Goal: Task Accomplishment & Management: Manage account settings

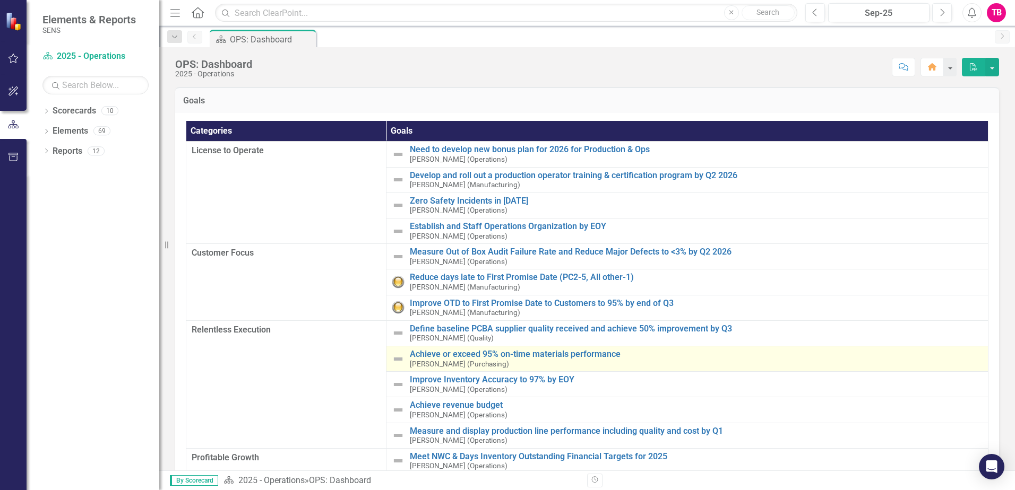
click at [433, 360] on small "[PERSON_NAME] (Purchasing)" at bounding box center [459, 364] width 99 height 8
click at [451, 363] on small "[PERSON_NAME] (Purchasing)" at bounding box center [459, 364] width 99 height 8
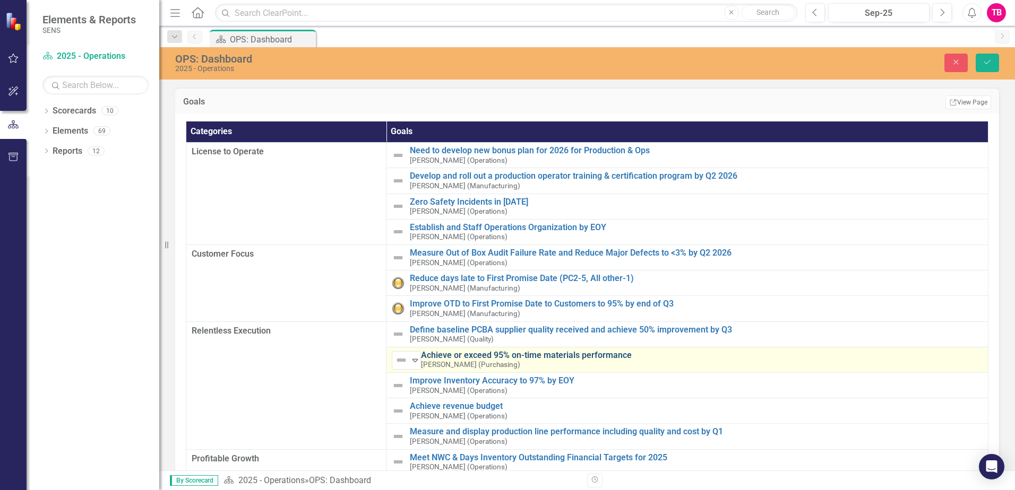
click at [427, 356] on link "Achieve or exceed 95% on-time materials performance" at bounding box center [701, 356] width 561 height 10
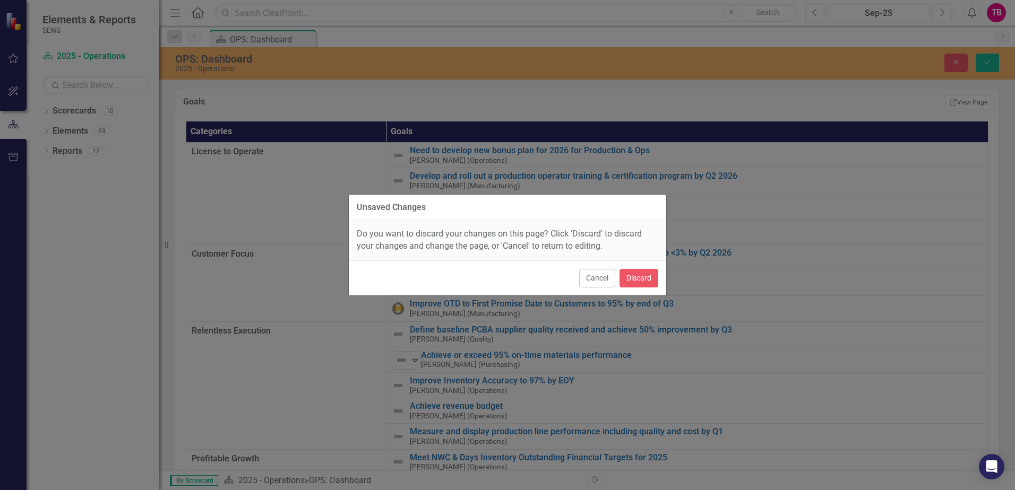
click at [560, 337] on div "Unsaved Changes Do you want to discard your changes on this page? Click 'Discar…" at bounding box center [507, 245] width 318 height 490
click at [596, 282] on button "Cancel" at bounding box center [597, 278] width 36 height 19
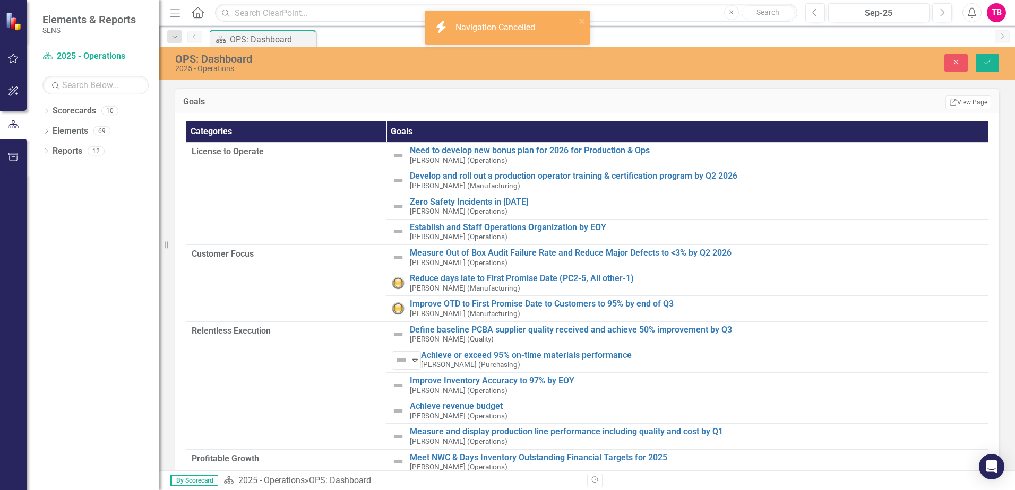
click at [277, 365] on td "Relentless Execution" at bounding box center [286, 386] width 200 height 128
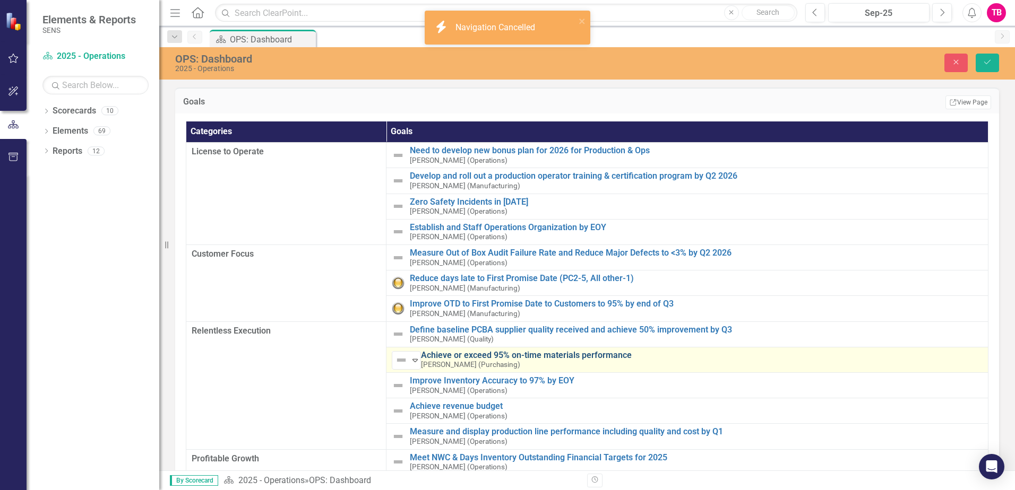
click at [431, 358] on link "Achieve or exceed 95% on-time materials performance" at bounding box center [701, 356] width 561 height 10
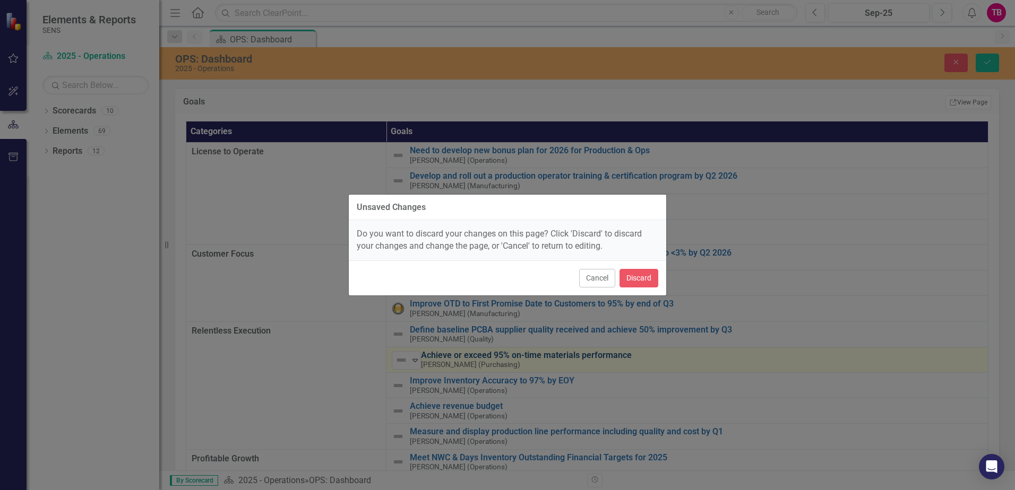
click at [431, 358] on div "Unsaved Changes Do you want to discard your changes on this page? Click 'Discar…" at bounding box center [507, 245] width 318 height 490
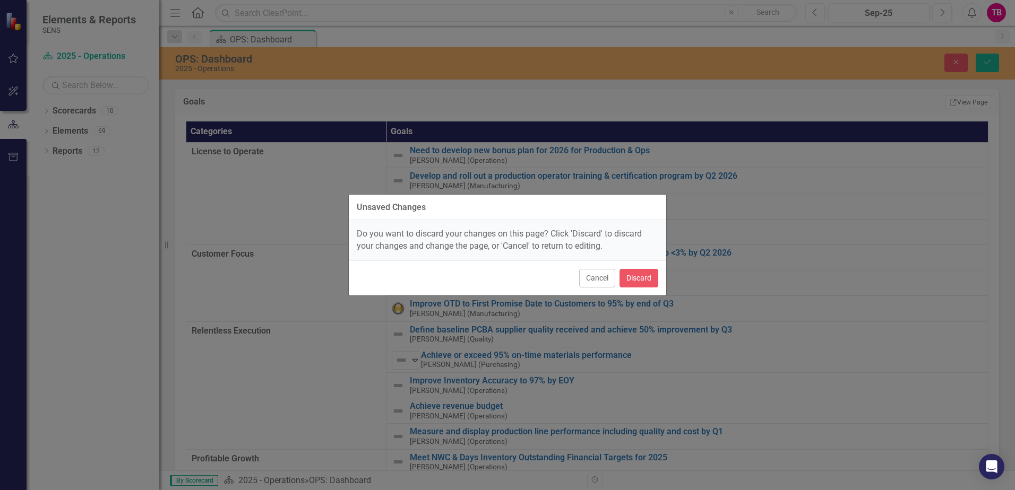
click at [357, 367] on div "Unsaved Changes Do you want to discard your changes on this page? Click 'Discar…" at bounding box center [507, 245] width 318 height 490
click at [628, 276] on button "Discard" at bounding box center [638, 278] width 39 height 19
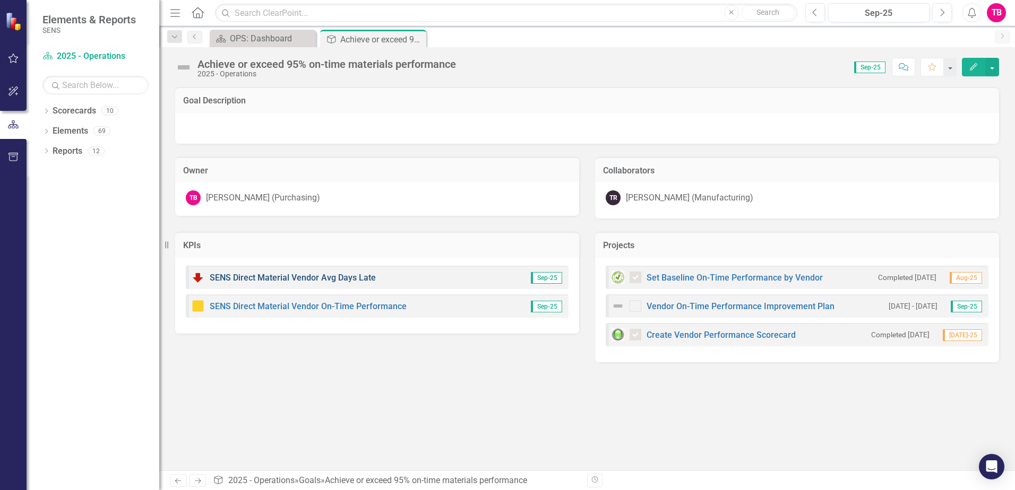
click at [328, 275] on link "SENS Direct Material Vendor Avg Days Late" at bounding box center [293, 278] width 166 height 10
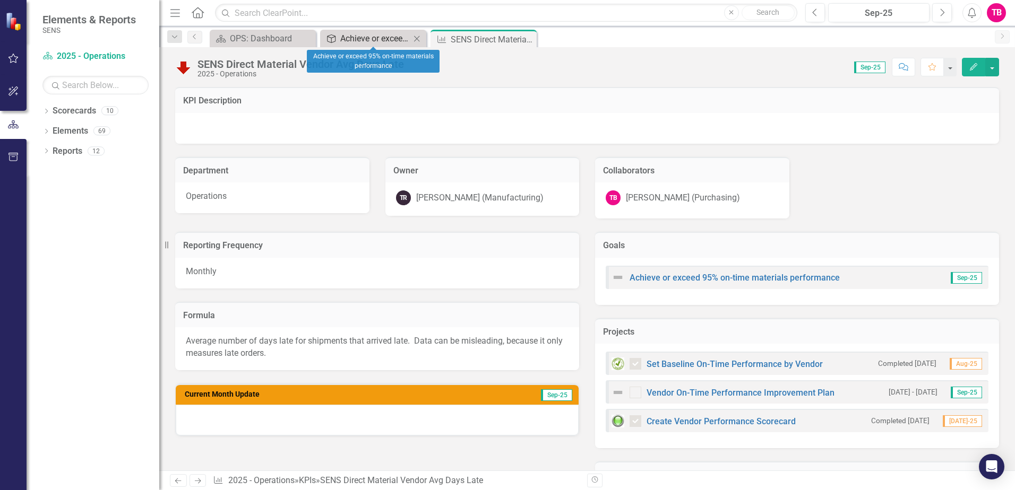
click at [360, 38] on div "Achieve or exceed 95% on-time materials performance" at bounding box center [375, 38] width 70 height 13
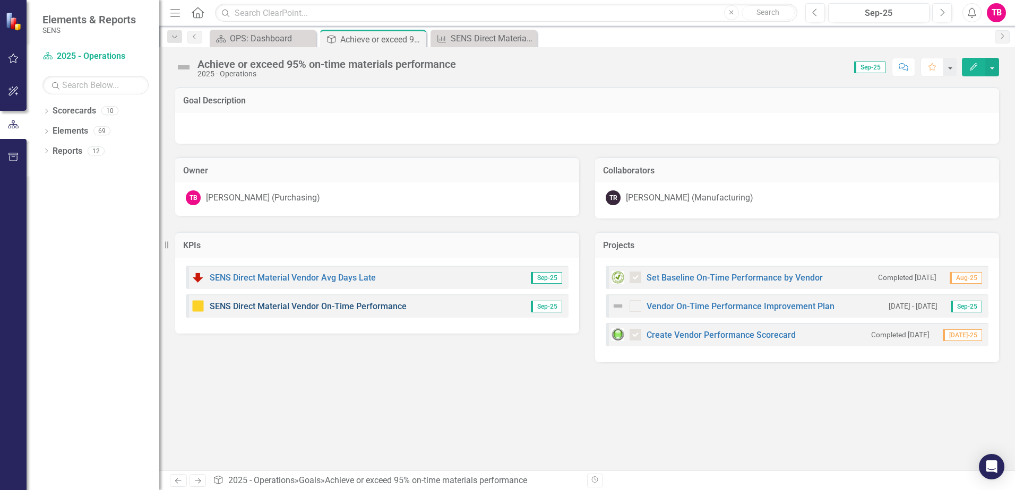
click at [364, 306] on link "SENS Direct Material Vendor On-Time Performance" at bounding box center [308, 306] width 197 height 10
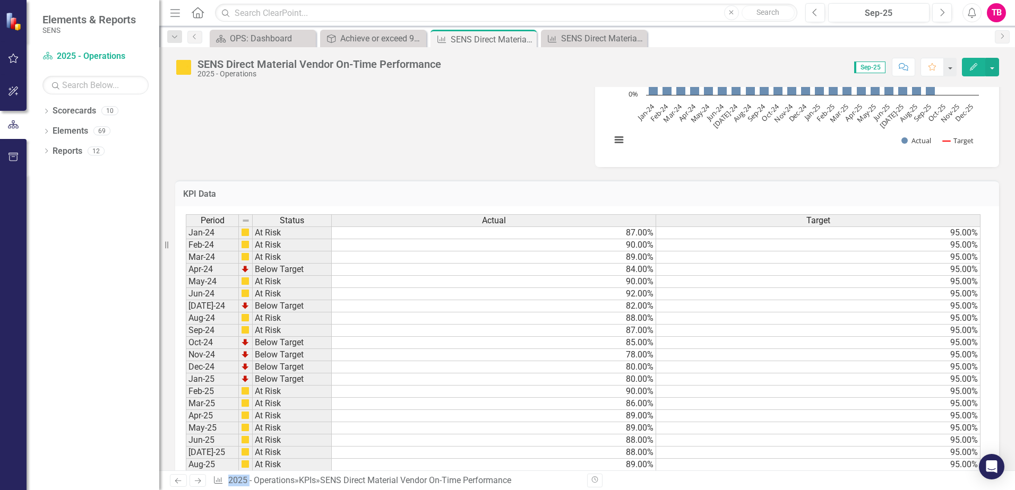
scroll to position [500, 0]
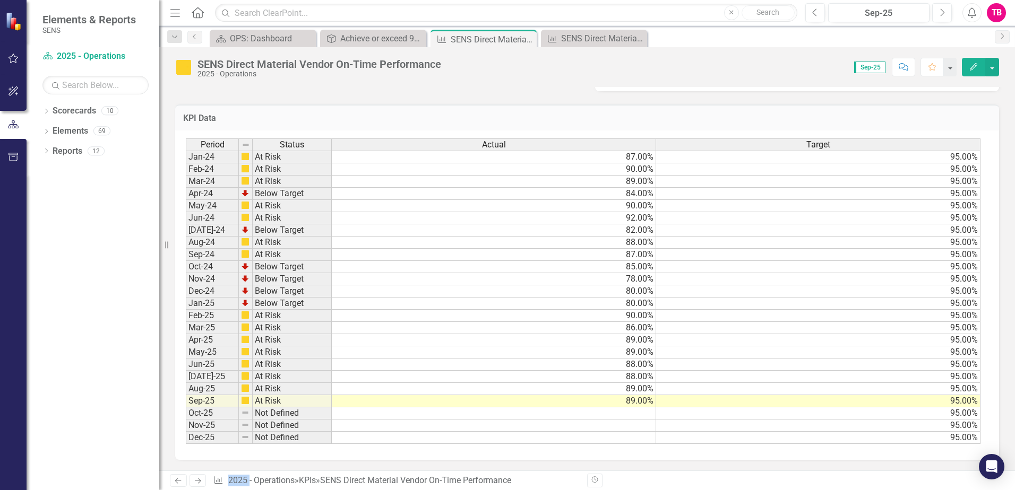
click at [636, 416] on td at bounding box center [494, 414] width 324 height 12
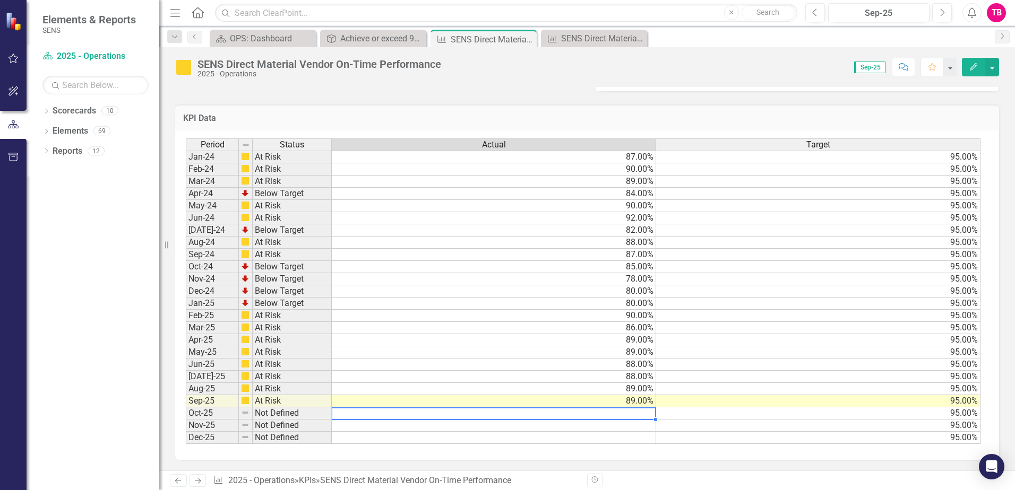
type textarea "91"
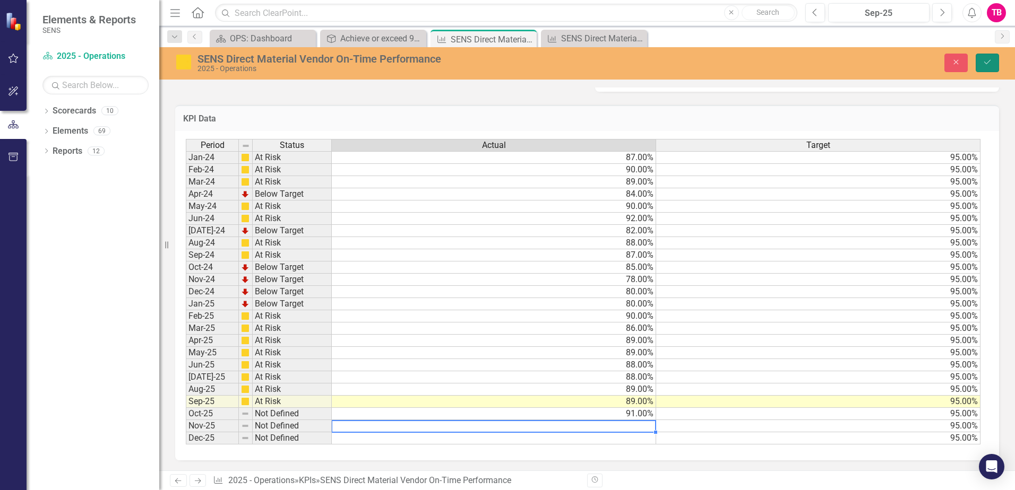
click at [989, 59] on icon "Save" at bounding box center [987, 61] width 10 height 7
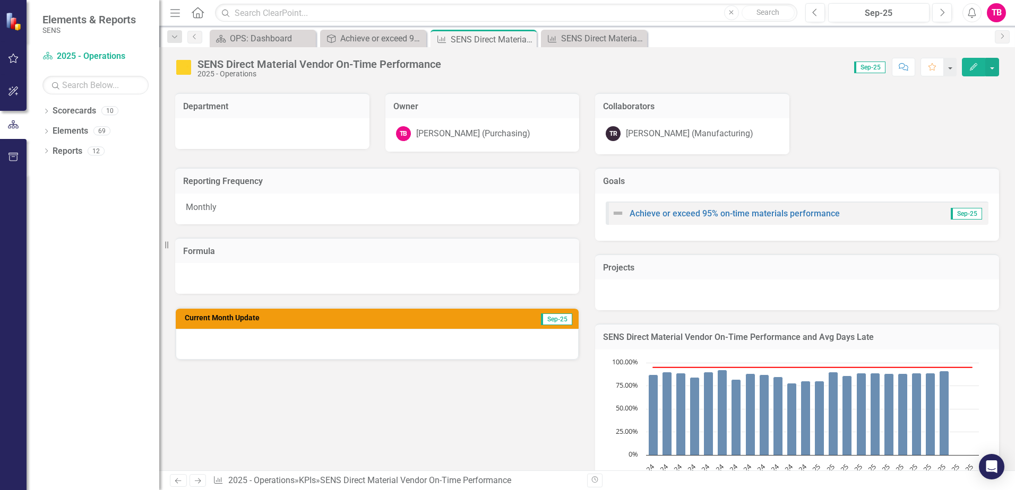
scroll to position [53, 0]
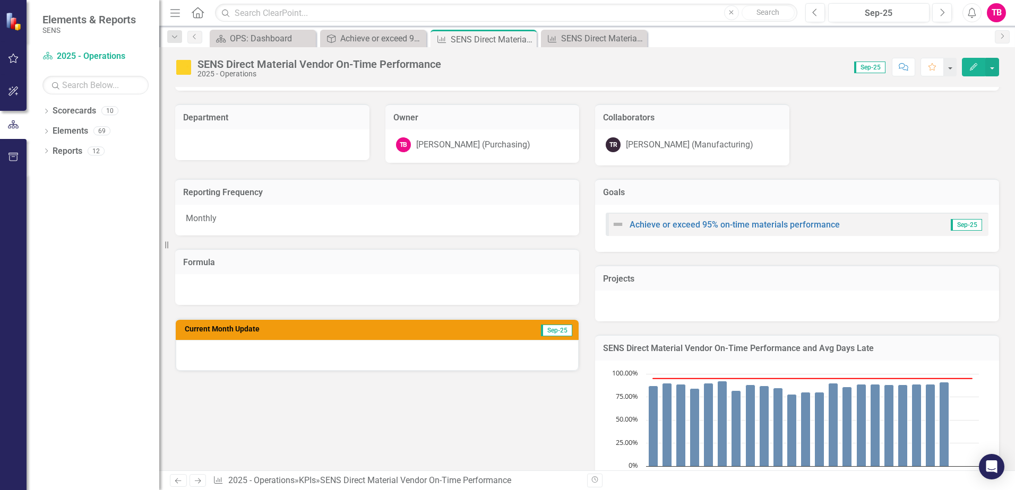
click at [269, 345] on div at bounding box center [377, 355] width 403 height 31
click at [384, 346] on div at bounding box center [377, 355] width 403 height 31
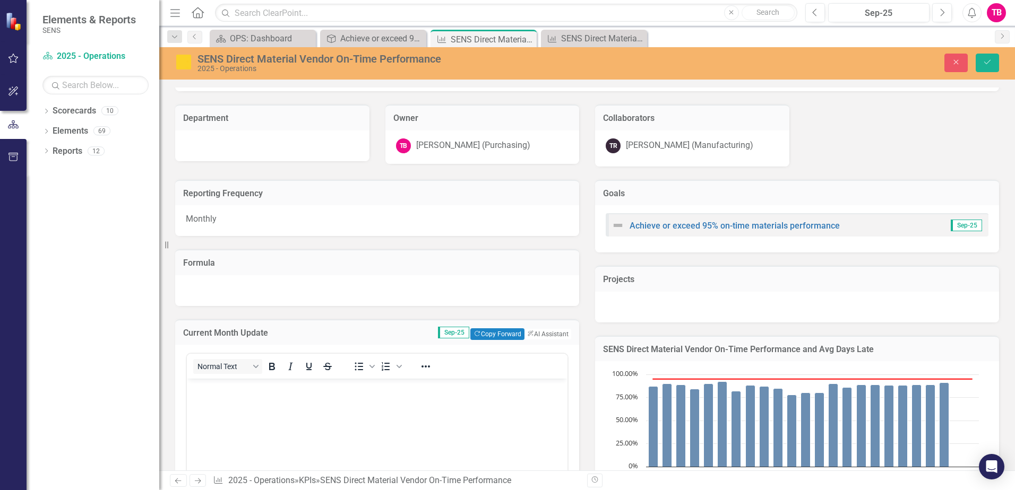
scroll to position [0, 0]
click at [227, 393] on p "Rich Text Area. Press ALT-0 for help." at bounding box center [376, 388] width 375 height 13
click at [267, 396] on body "Rich Text Area. Press ALT-0 for help." at bounding box center [377, 458] width 380 height 159
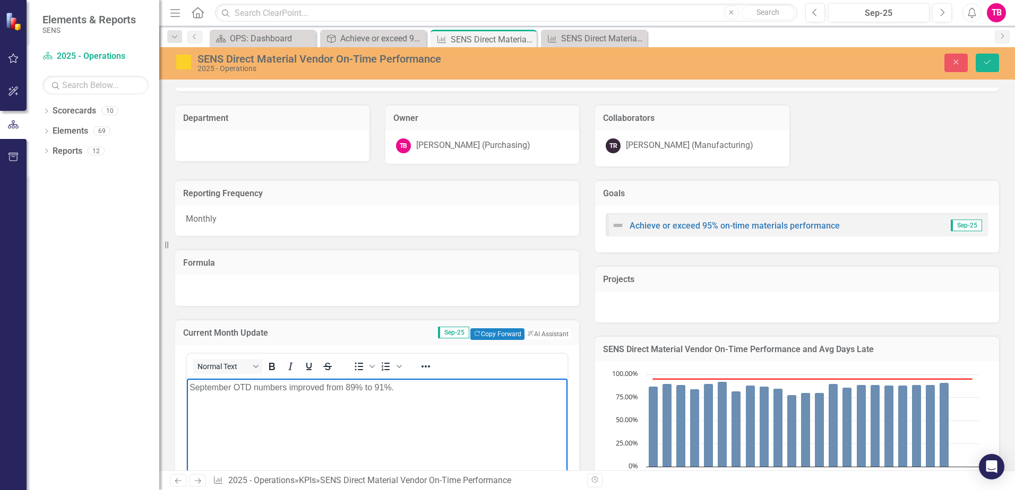
click at [399, 392] on p "September OTD numbers improved from 89% to 91%." at bounding box center [376, 388] width 375 height 13
click at [516, 389] on p "September OTD numbers improved from 89% to 91%. The key sheet metal suppliers" at bounding box center [376, 388] width 375 height 13
click at [379, 399] on p "September OTD numbers improved from 89% to 91%. The key sheet metal suppliers h…" at bounding box center [376, 394] width 375 height 25
click at [437, 404] on p "September OTD numbers improved from 89% to 91%. The key sheet metal suppliers h…" at bounding box center [376, 394] width 375 height 25
drag, startPoint x: 308, startPoint y: 398, endPoint x: 327, endPoint y: 399, distance: 19.6
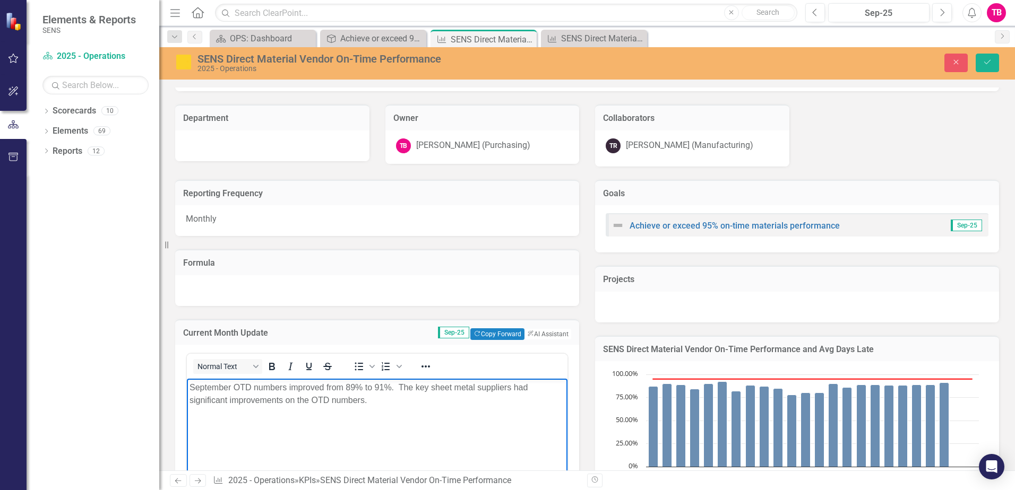
click at [308, 398] on p "September OTD numbers improved from 89% to 91%. The key sheet metal suppliers h…" at bounding box center [376, 394] width 375 height 25
click at [384, 401] on p "September OTD numbers improved from 89% to 91%. The key sheet metal suppliers h…" at bounding box center [376, 394] width 375 height 25
click at [415, 391] on p "September OTD numbers improved from 89% to 91%. The key sheet metal suppliers h…" at bounding box center [376, 394] width 375 height 25
click at [430, 391] on p "September OTD numbers improved from 89% to 91%. The key sheet metal suppliers h…" at bounding box center [376, 394] width 375 height 25
click at [444, 387] on p "September OTD numbers improved from 89% to 91%. The key sheet metal suppliers h…" at bounding box center [376, 394] width 375 height 25
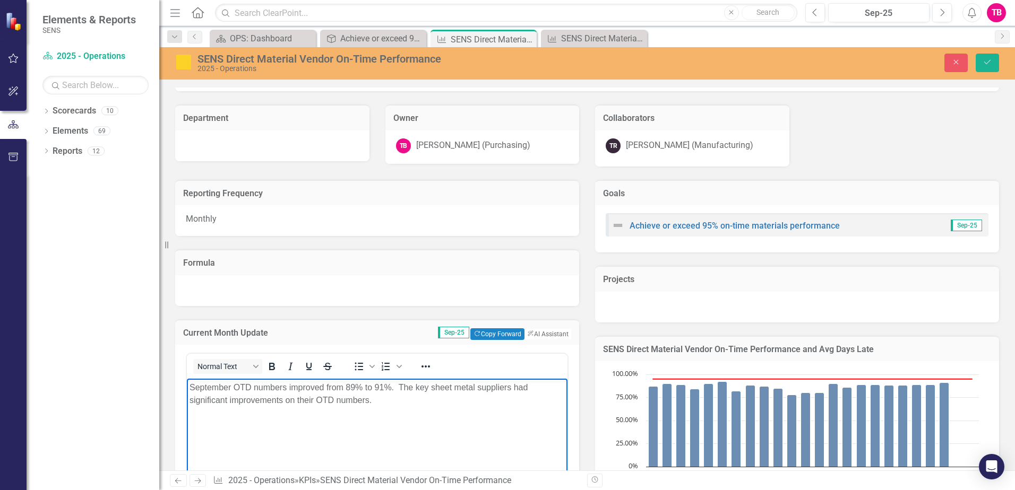
click at [471, 388] on p "September OTD numbers improved from 89% to 91%. The key sheet metal suppliers h…" at bounding box center [376, 394] width 375 height 25
click at [512, 386] on p "September OTD numbers improved from 89% to 91%. The key sheet metal suppliers h…" at bounding box center [376, 394] width 375 height 25
click at [524, 386] on p "September OTD numbers improved from 89% to 91%. The key sheet metal suppliers h…" at bounding box center [376, 394] width 375 height 25
click at [384, 401] on p "September OTD numbers improved from 89% to 91%. The key sheet metal suppliers h…" at bounding box center [376, 394] width 375 height 25
click at [431, 402] on p "September OTD numbers improved from 89% to 91%. The key sheet metal suppliers h…" at bounding box center [376, 394] width 375 height 25
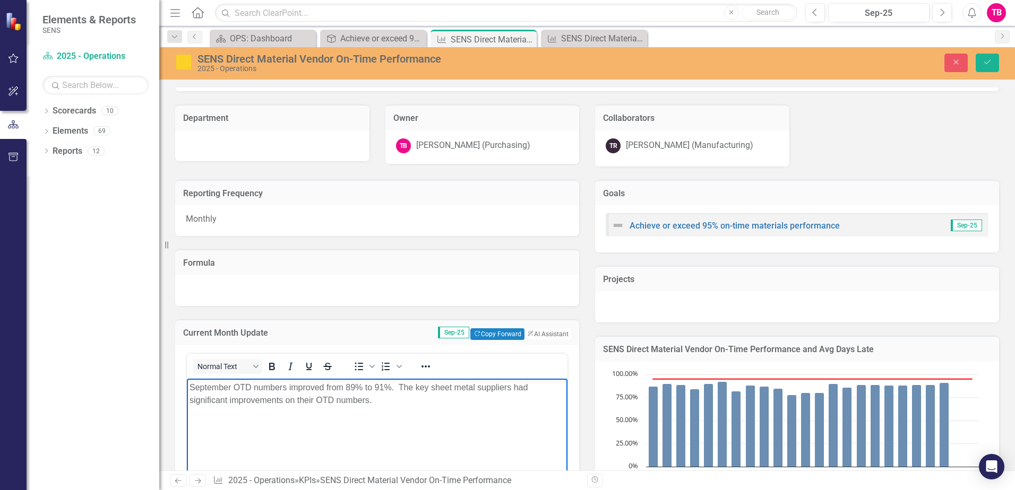
click at [376, 402] on p "September OTD numbers improved from 89% to 91%. The key sheet metal suppliers h…" at bounding box center [376, 394] width 375 height 25
click at [374, 405] on p "September OTD numbers improved from 89% to 91%. The key sheet metal suppliers h…" at bounding box center [376, 394] width 375 height 25
click at [404, 408] on body "September OTD numbers improved from 89% to 91%. The key sheet metal suppliers h…" at bounding box center [377, 458] width 380 height 159
click at [375, 398] on p "September OTD numbers improved from 89% to 91%. The key sheet metal suppliers h…" at bounding box center [376, 394] width 375 height 25
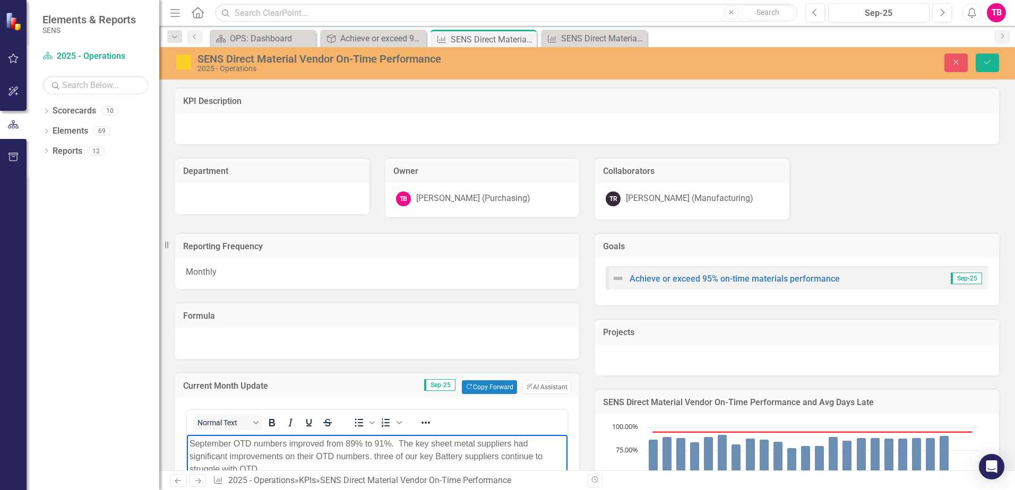
scroll to position [53, 0]
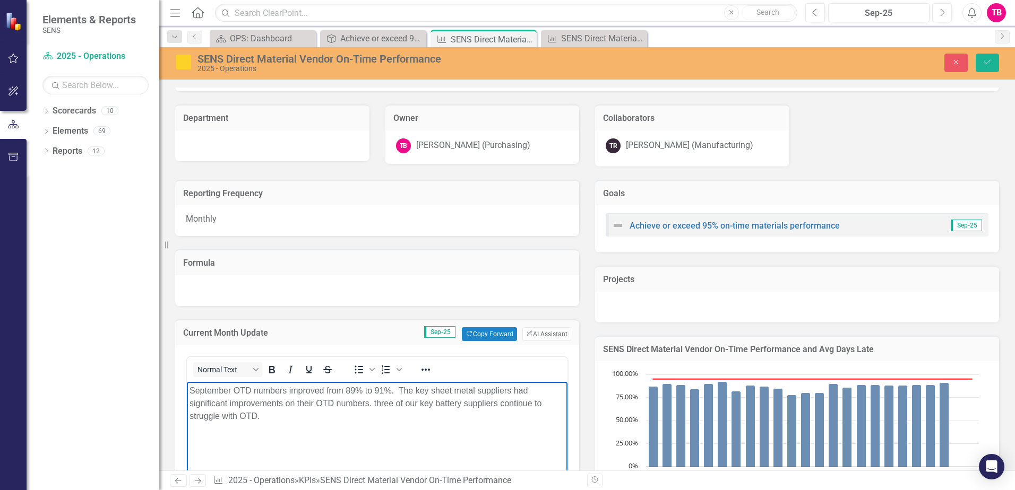
click at [501, 405] on p "September OTD numbers improved from 89% to 91%. The key sheet metal suppliers h…" at bounding box center [376, 403] width 375 height 38
click at [389, 414] on p "September OTD numbers improved from 89% to 91%. The key sheet metal suppliers h…" at bounding box center [376, 403] width 375 height 38
click at [368, 412] on p "September OTD numbers improved from 89% to 91%. The key sheet metal suppliers h…" at bounding box center [376, 403] width 375 height 38
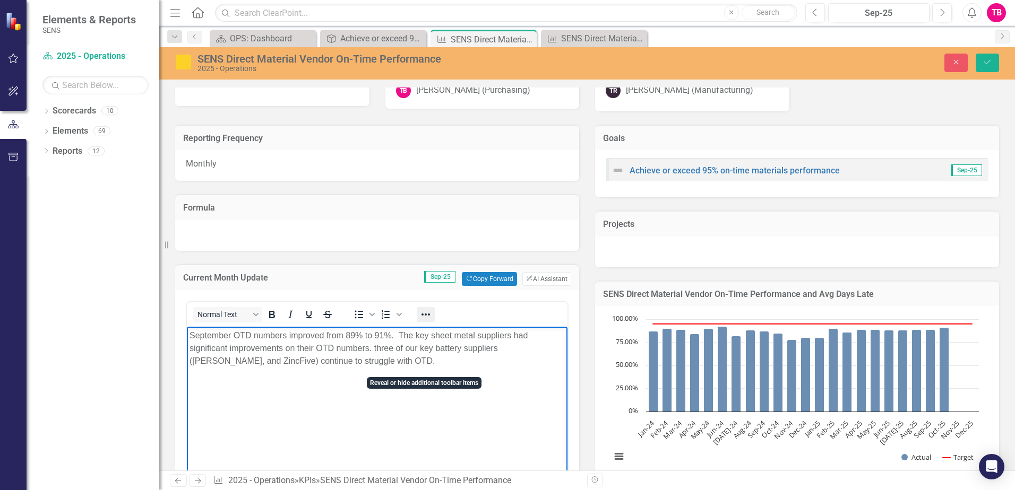
scroll to position [159, 0]
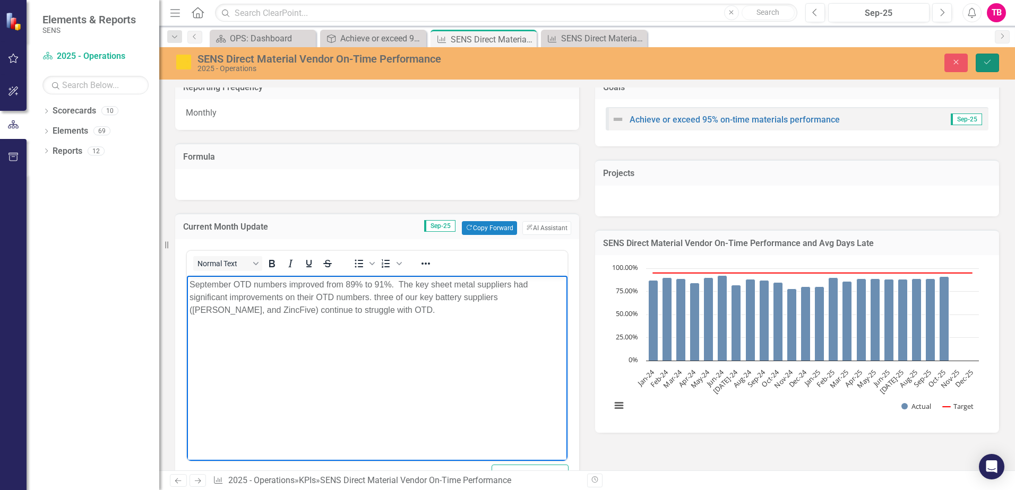
click at [987, 63] on icon "Save" at bounding box center [987, 61] width 10 height 7
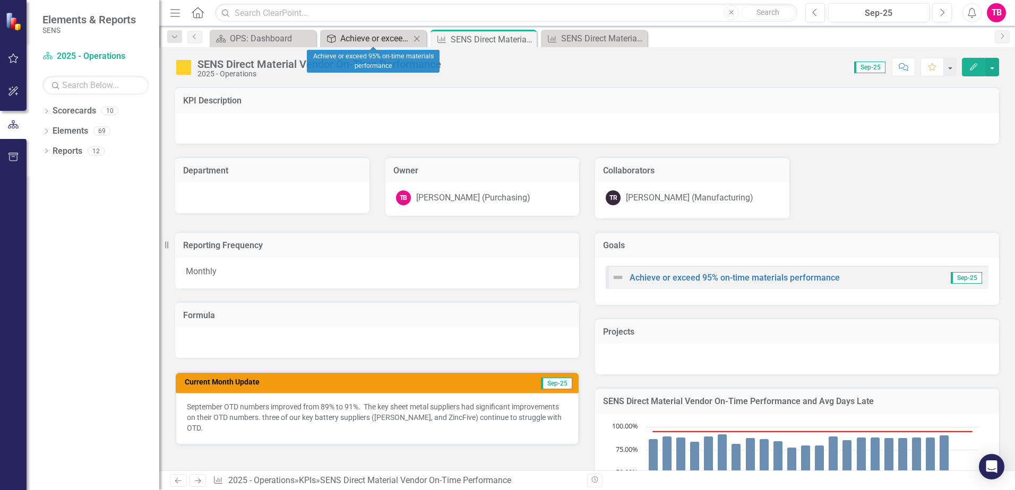
click at [363, 40] on div "Achieve or exceed 95% on-time materials performance" at bounding box center [375, 38] width 70 height 13
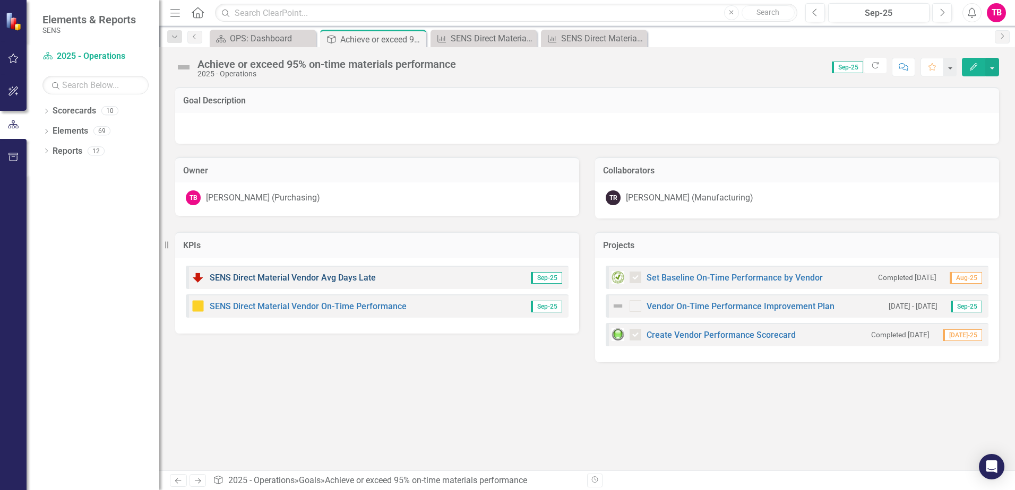
click at [335, 276] on link "SENS Direct Material Vendor Avg Days Late" at bounding box center [293, 278] width 166 height 10
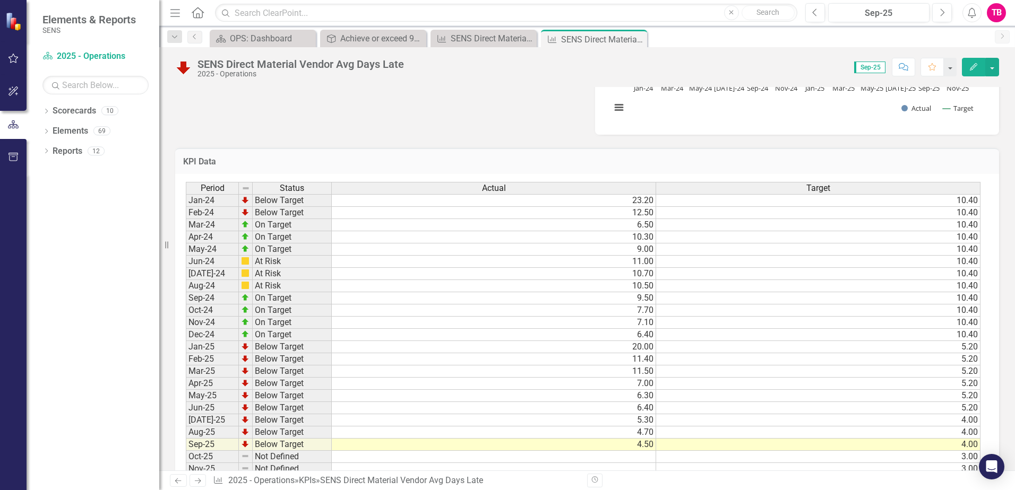
scroll to position [574, 0]
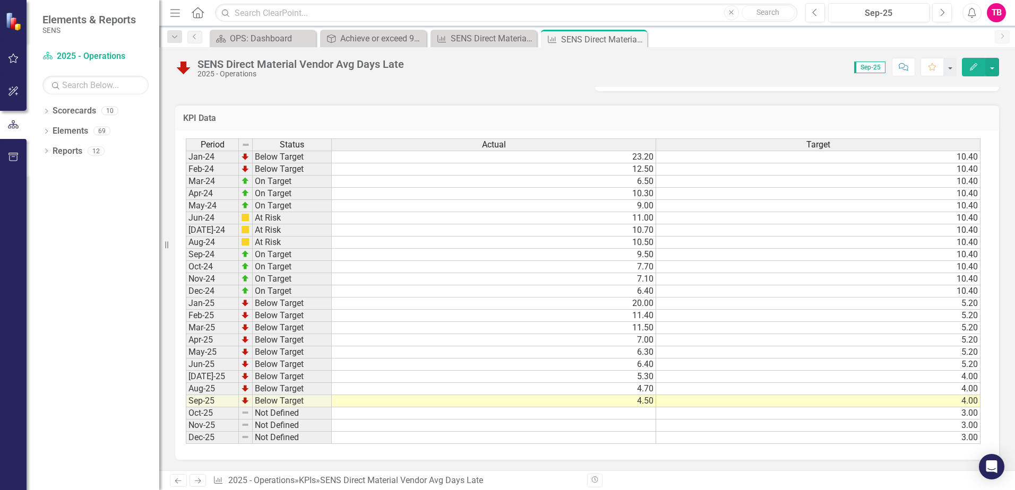
click at [961, 417] on td "3.00" at bounding box center [818, 414] width 324 height 12
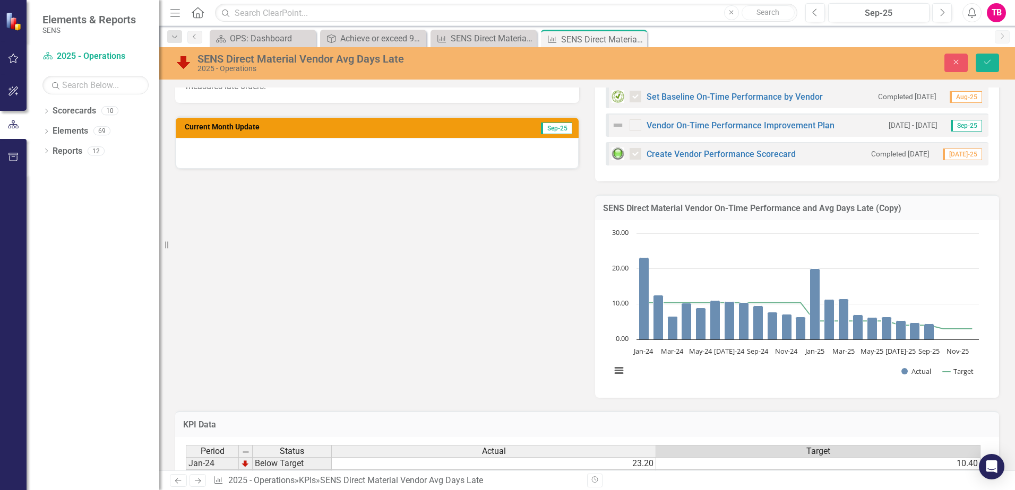
scroll to position [97, 0]
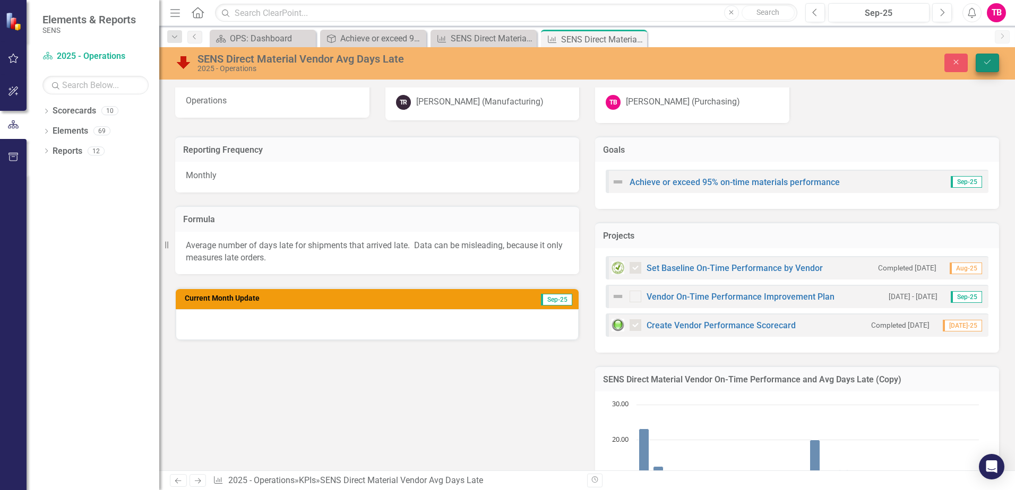
type textarea "4"
click at [986, 60] on icon "Save" at bounding box center [987, 61] width 10 height 7
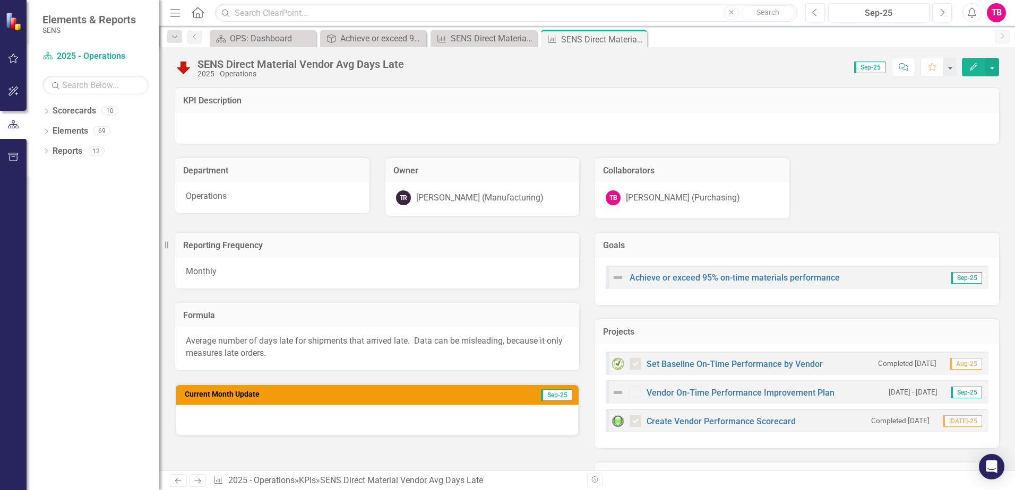
click at [223, 419] on div at bounding box center [377, 420] width 403 height 31
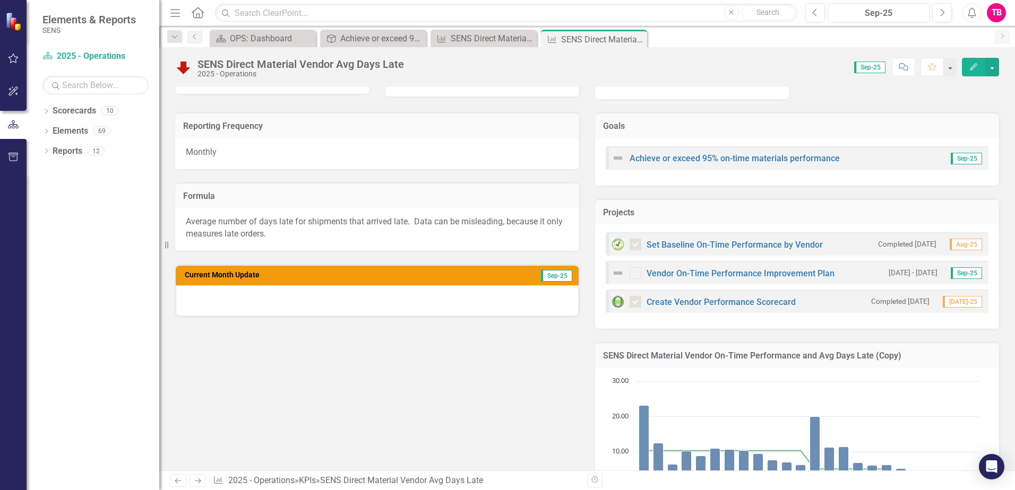
scroll to position [159, 0]
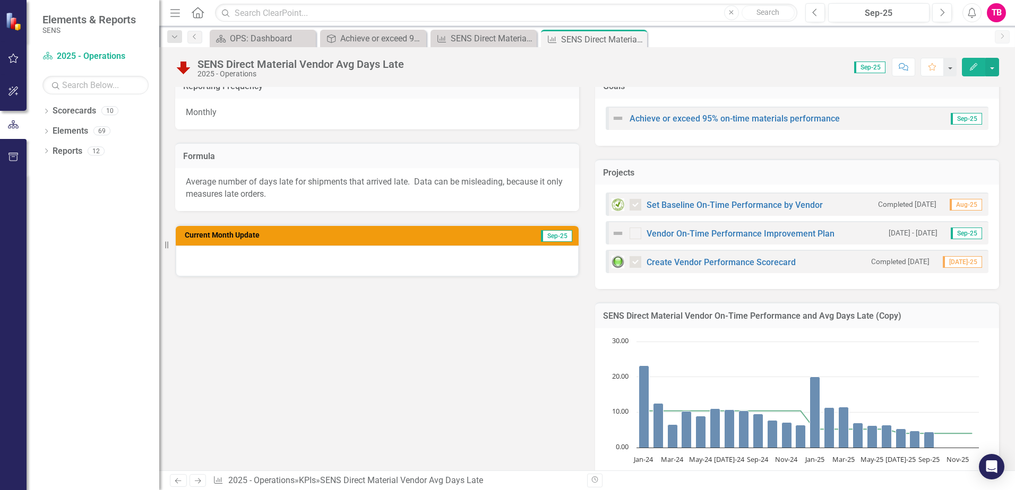
click at [548, 235] on span "Sep-25" at bounding box center [556, 236] width 31 height 12
click at [309, 271] on div at bounding box center [377, 261] width 403 height 31
click at [213, 233] on h3 "Current Month Update" at bounding box center [320, 235] width 271 height 8
click at [212, 252] on div at bounding box center [377, 261] width 403 height 31
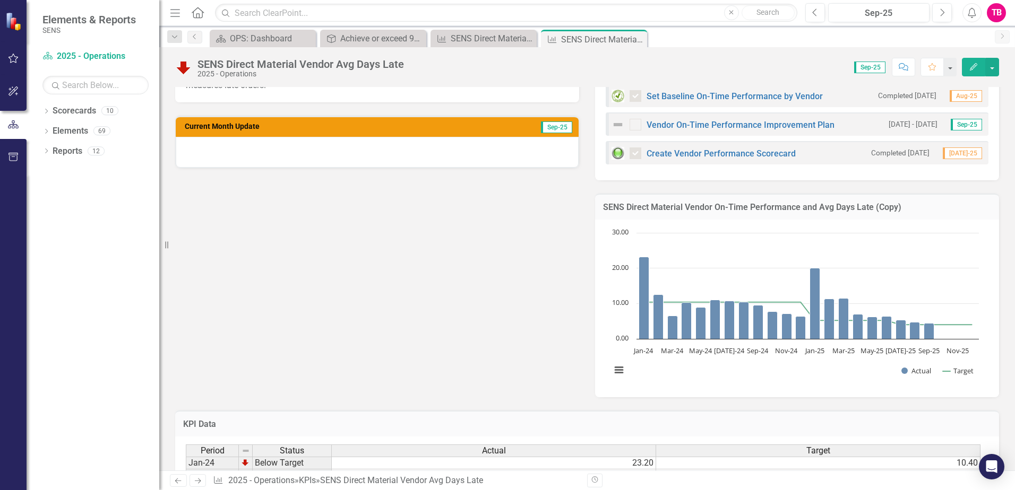
scroll to position [265, 0]
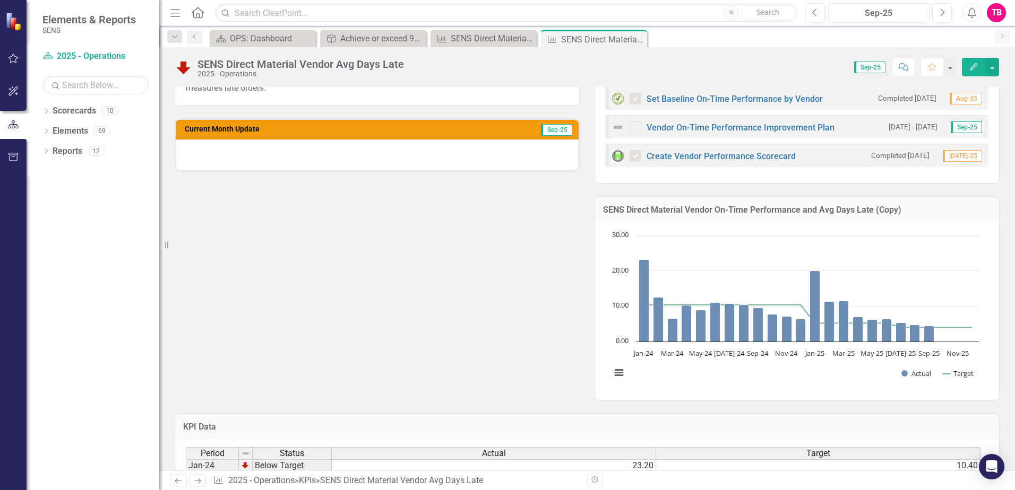
click at [304, 152] on div at bounding box center [377, 155] width 403 height 31
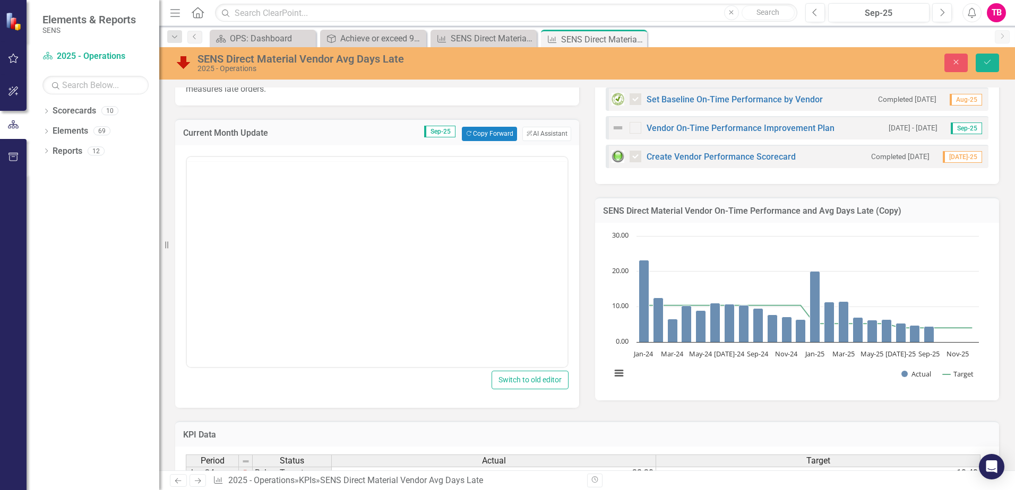
scroll to position [0, 0]
click at [304, 152] on div "Normal Text To open the popup, press Shift+Enter To open the popup, press Shift…" at bounding box center [377, 276] width 404 height 263
click at [253, 205] on body "Rich Text Area. Press ALT-0 for help." at bounding box center [377, 260] width 380 height 159
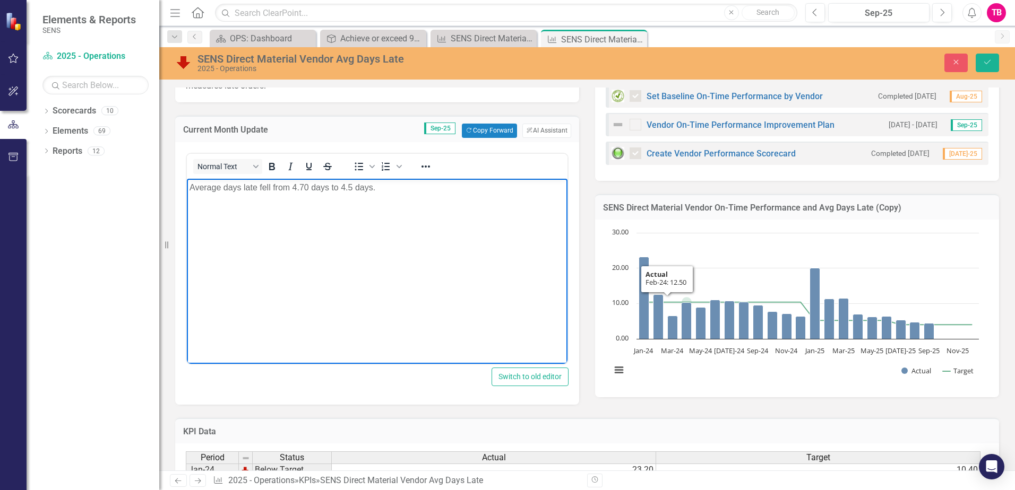
scroll to position [263, 0]
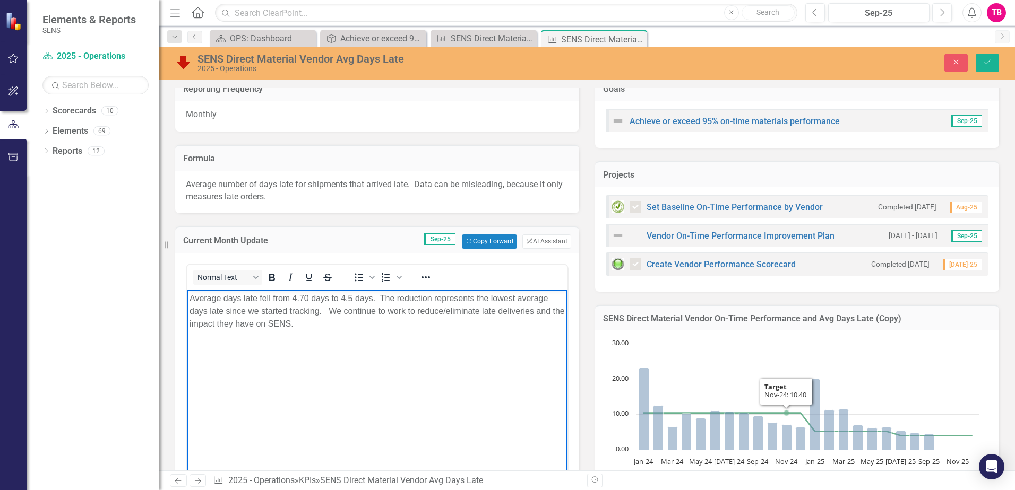
scroll to position [157, 0]
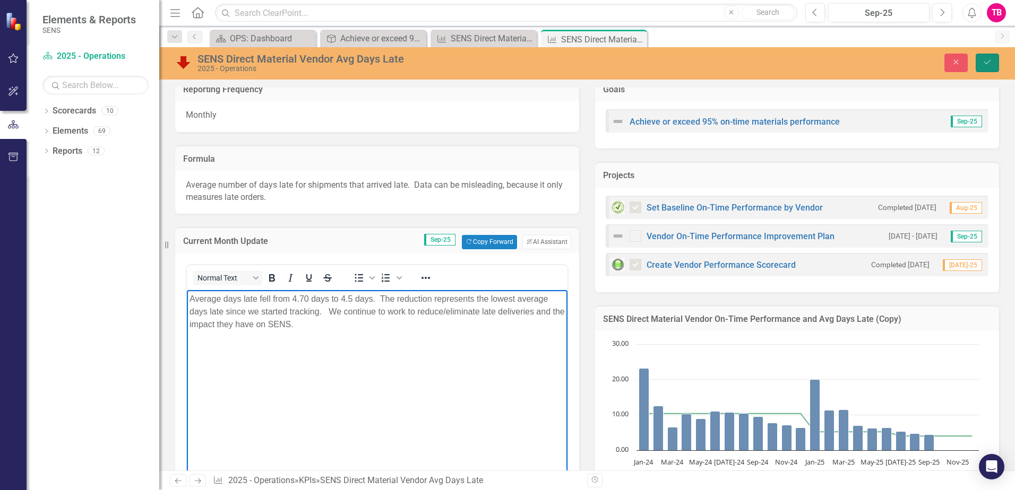
click at [989, 64] on icon "Save" at bounding box center [987, 61] width 10 height 7
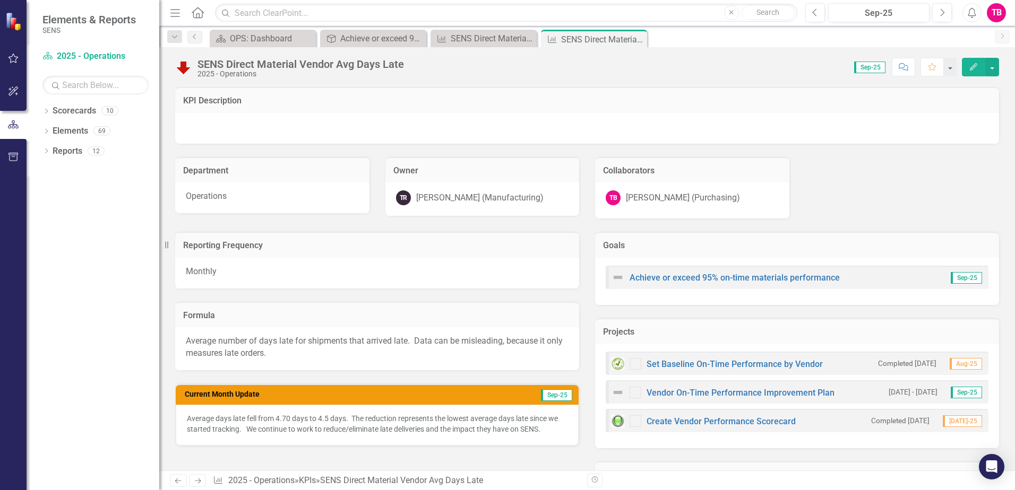
checkbox input "false"
checkbox input "true"
click at [288, 37] on div "OPS: Dashboard" at bounding box center [265, 38] width 70 height 13
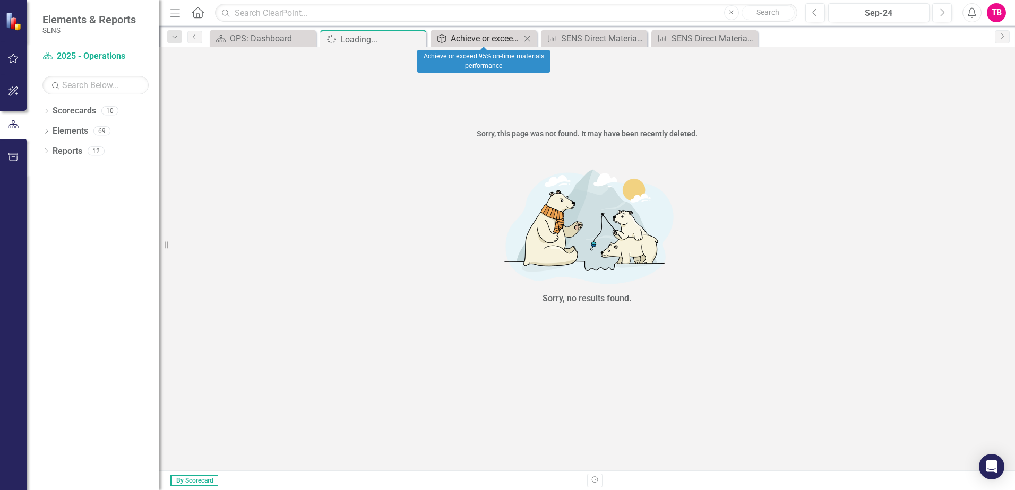
click at [474, 43] on div "Achieve or exceed 95% on-time materials performance" at bounding box center [485, 38] width 70 height 13
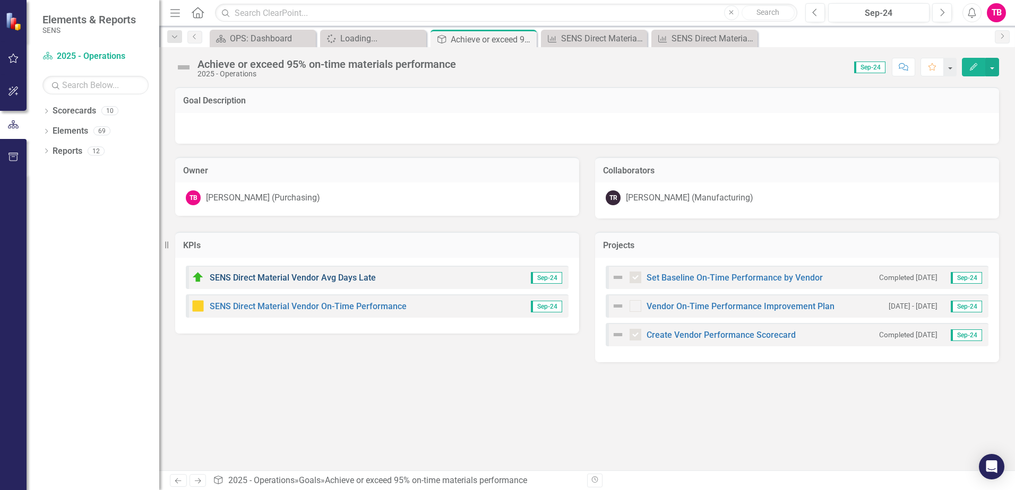
click at [333, 280] on link "SENS Direct Material Vendor Avg Days Late" at bounding box center [293, 278] width 166 height 10
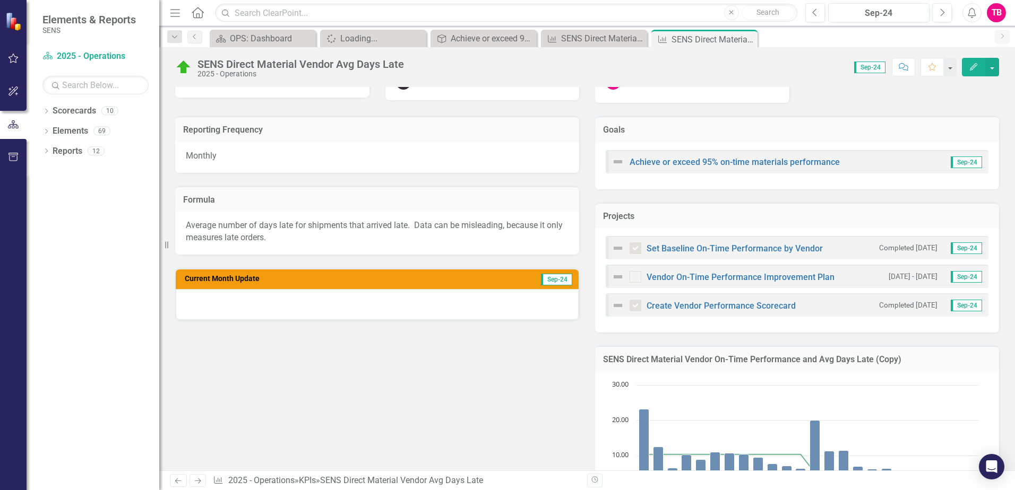
scroll to position [97, 0]
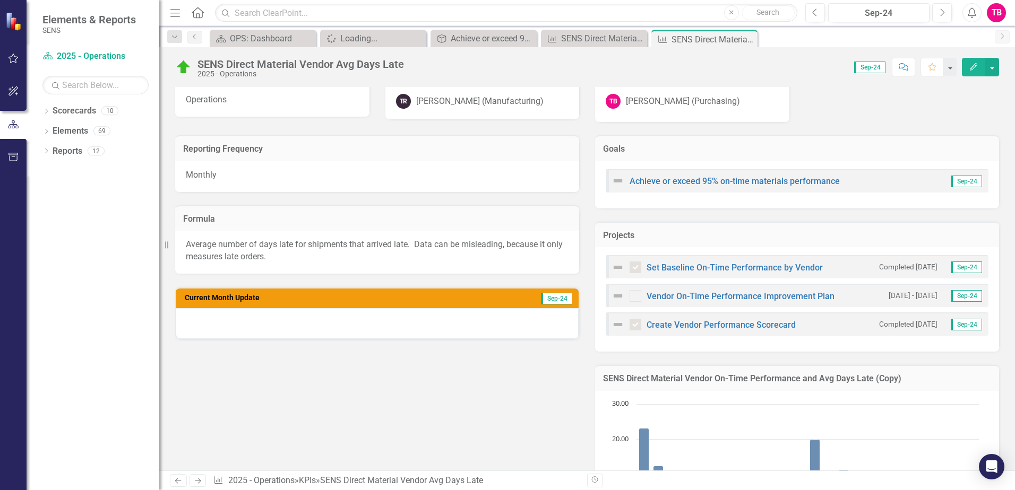
click at [325, 317] on div at bounding box center [377, 323] width 403 height 31
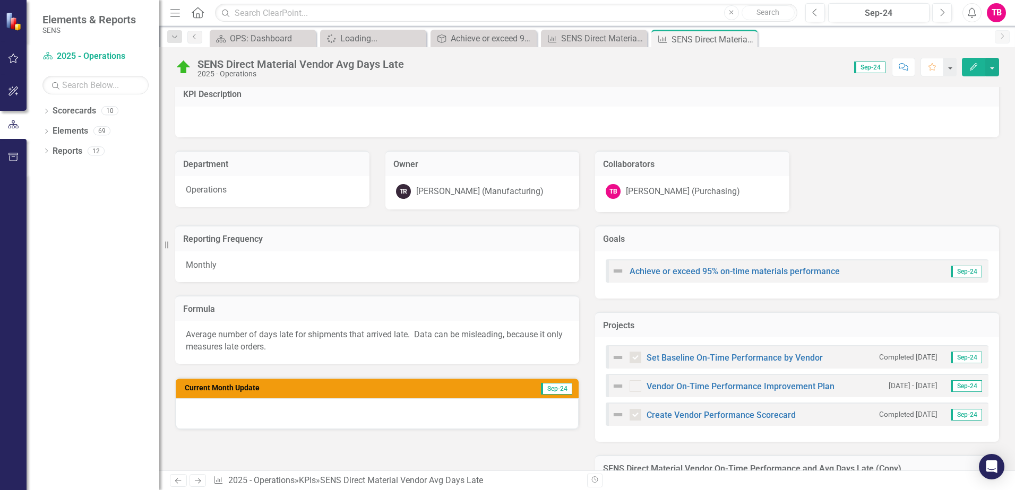
scroll to position [0, 0]
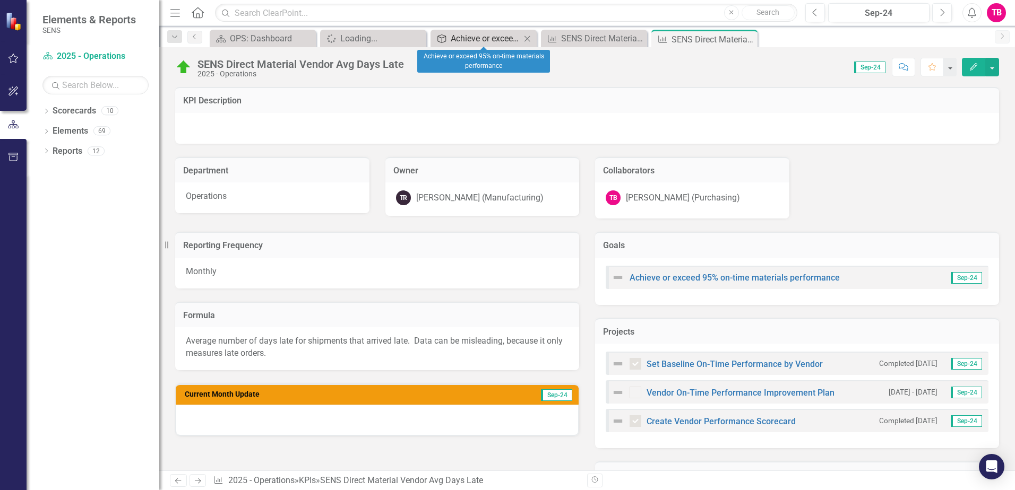
click at [497, 36] on div "Achieve or exceed 95% on-time materials performance" at bounding box center [485, 38] width 70 height 13
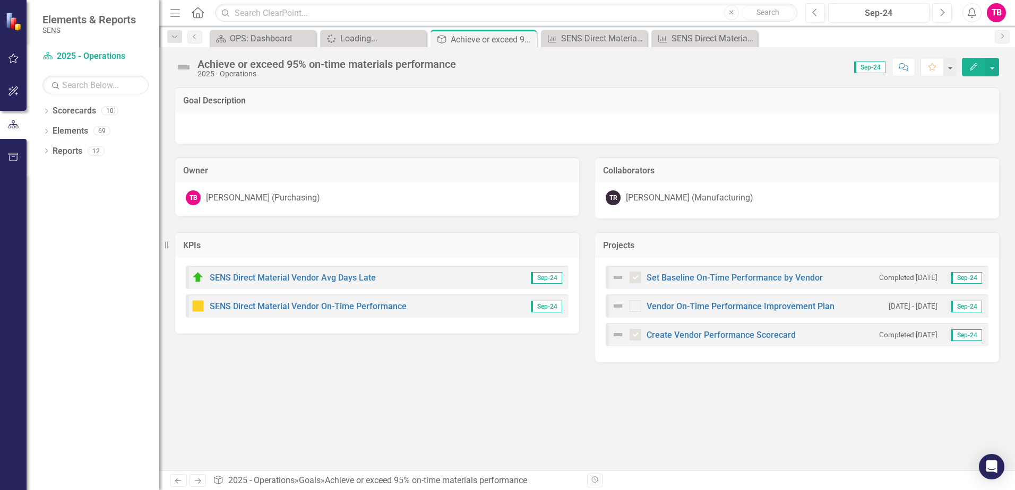
click at [541, 280] on span "Sep-24" at bounding box center [546, 278] width 31 height 12
click at [353, 280] on link "SENS Direct Material Vendor Avg Days Late" at bounding box center [293, 278] width 166 height 10
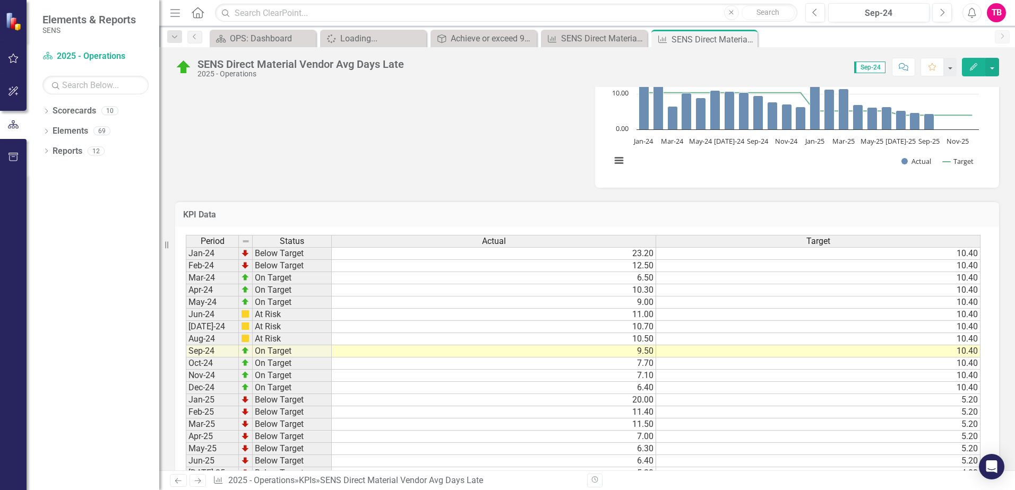
scroll to position [574, 0]
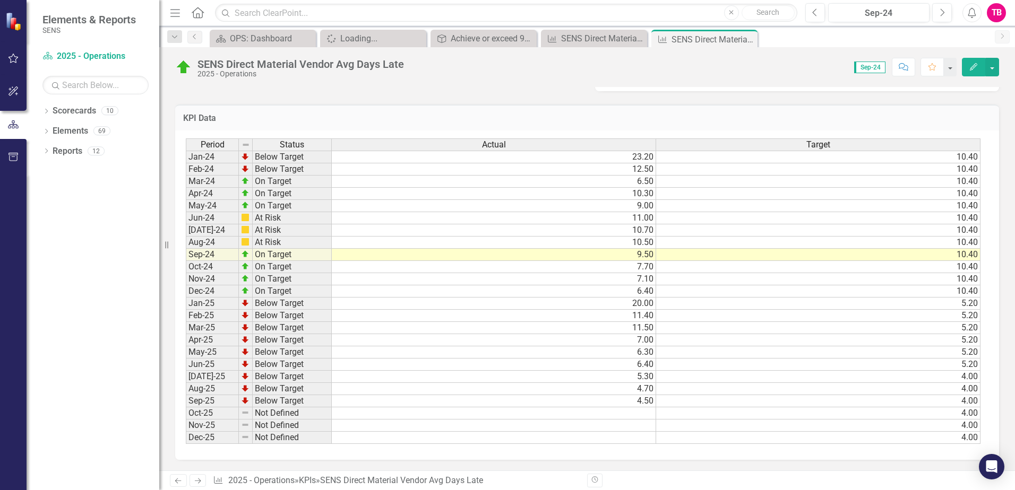
click at [619, 400] on td "4.50" at bounding box center [494, 401] width 324 height 12
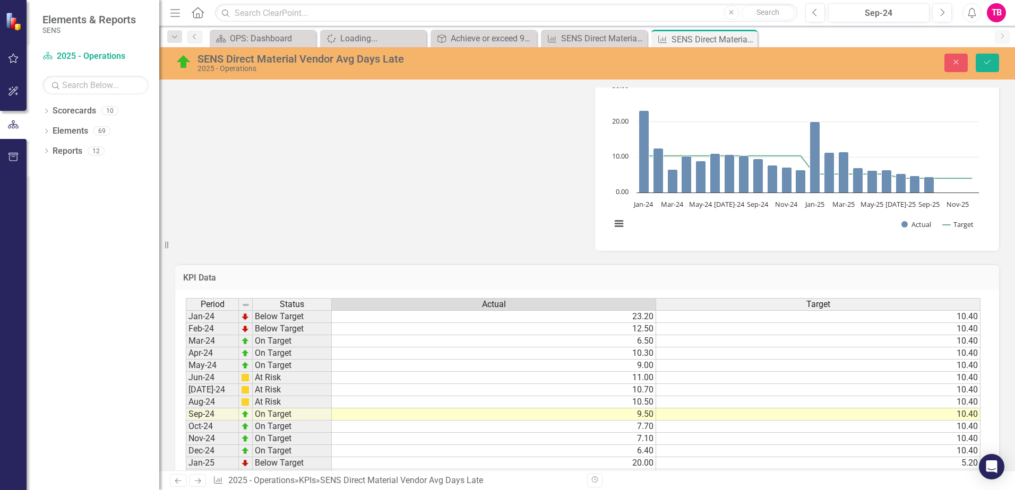
click at [561, 398] on td "10.50" at bounding box center [494, 402] width 324 height 12
type textarea "10.5"
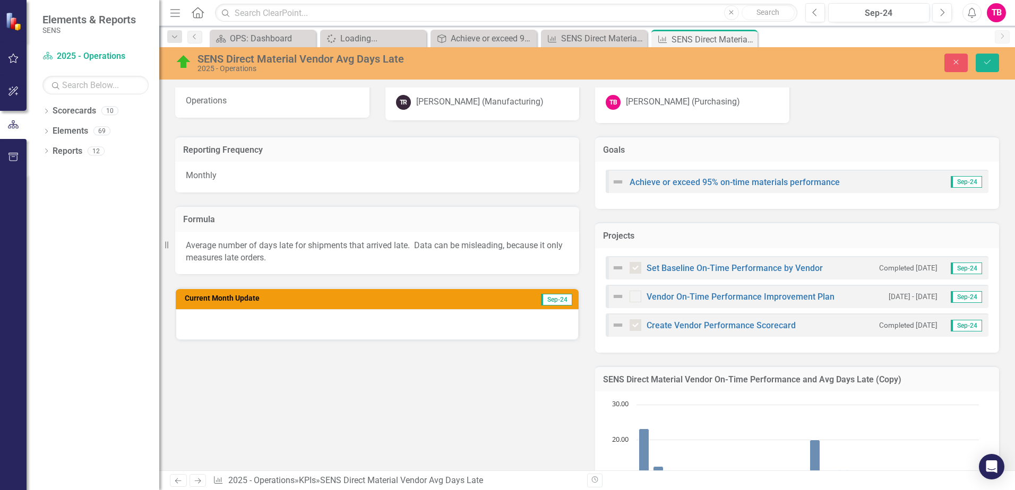
click at [270, 315] on div at bounding box center [377, 324] width 403 height 31
click at [562, 294] on span "Sep-24" at bounding box center [556, 300] width 31 height 12
click at [560, 297] on span "Sep-24" at bounding box center [556, 300] width 31 height 12
click at [556, 300] on span "Sep-24" at bounding box center [556, 300] width 31 height 12
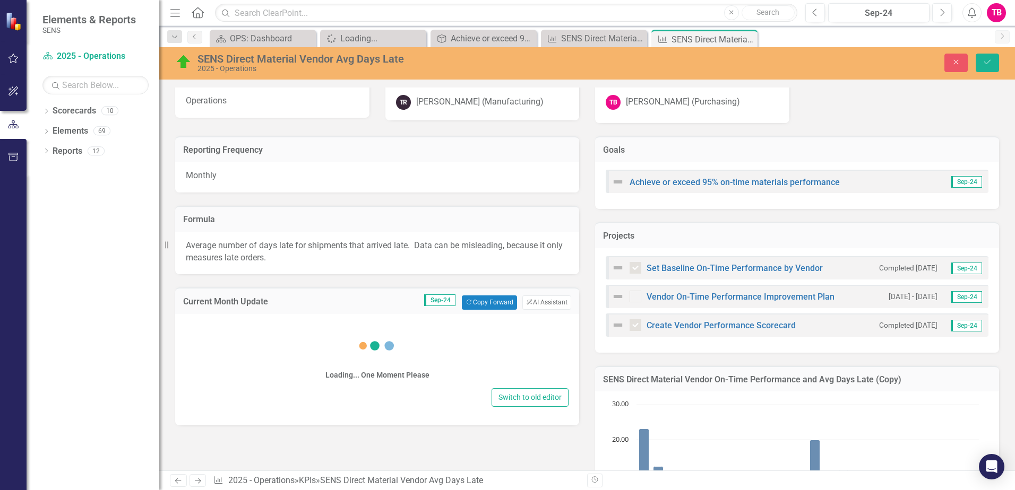
click at [556, 300] on button "ClearPoint AI AI Assistant" at bounding box center [546, 303] width 49 height 14
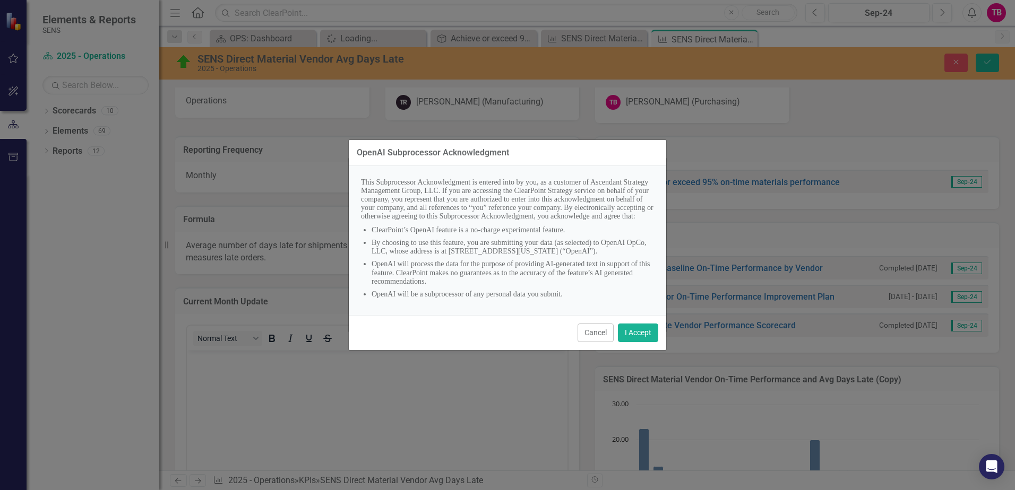
scroll to position [0, 0]
click at [625, 342] on button "I Accept" at bounding box center [638, 333] width 40 height 19
click at [448, 401] on div "OpenAI Subprocessor Acknowledgment This Subprocessor Acknowledgment is entered …" at bounding box center [507, 245] width 318 height 490
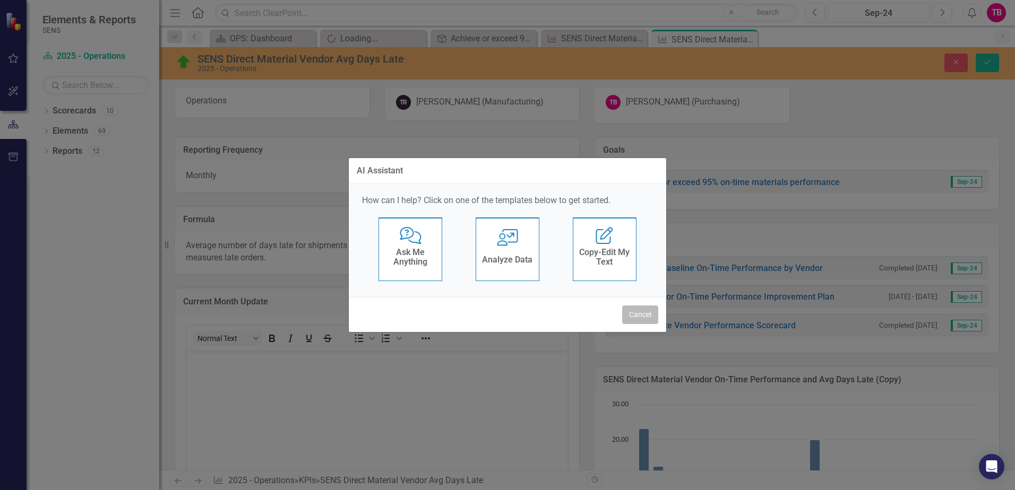
drag, startPoint x: 634, startPoint y: 316, endPoint x: 469, endPoint y: 318, distance: 164.5
click at [633, 316] on button "Cancel" at bounding box center [640, 315] width 36 height 19
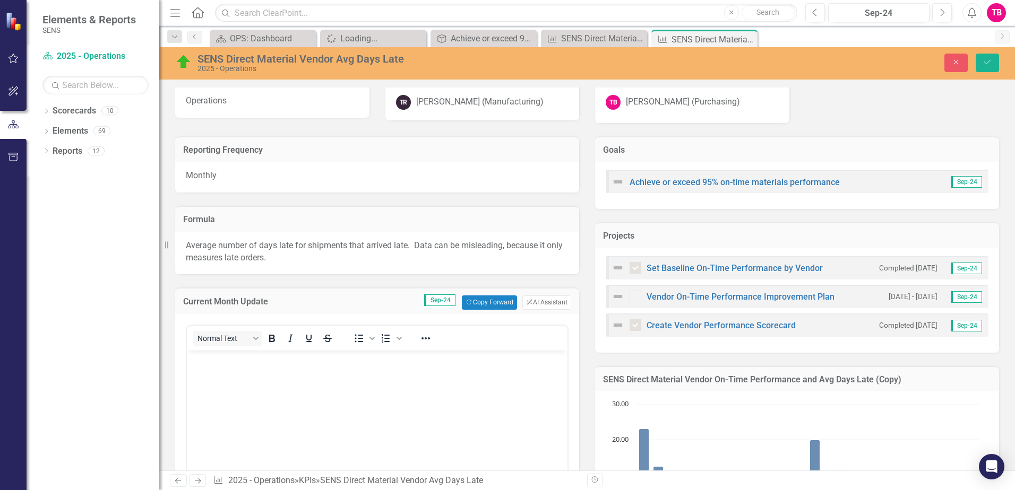
click at [422, 369] on body "Rich Text Area. Press ALT-0 for help." at bounding box center [377, 429] width 380 height 159
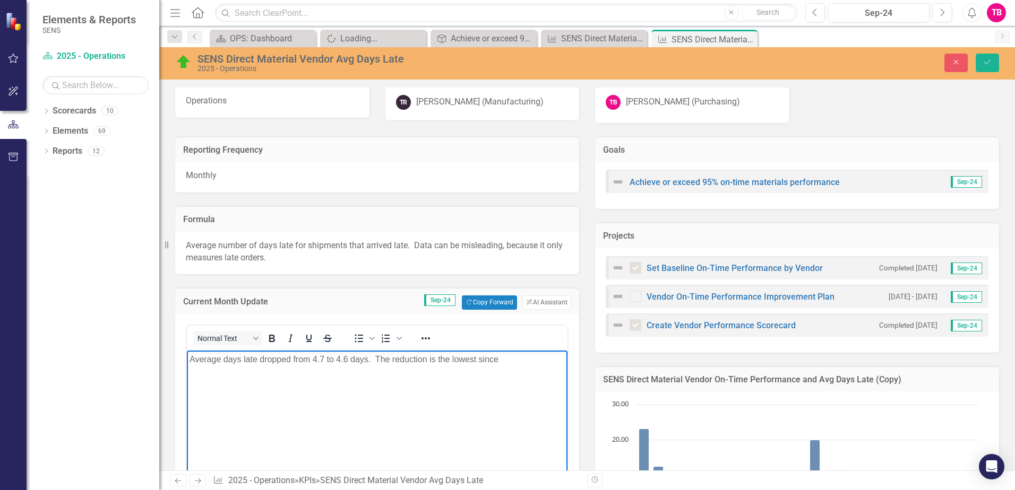
click at [498, 362] on p "Average days late dropped from 4.7 to 4.6 days. The reduction is the lowest sin…" at bounding box center [376, 359] width 375 height 13
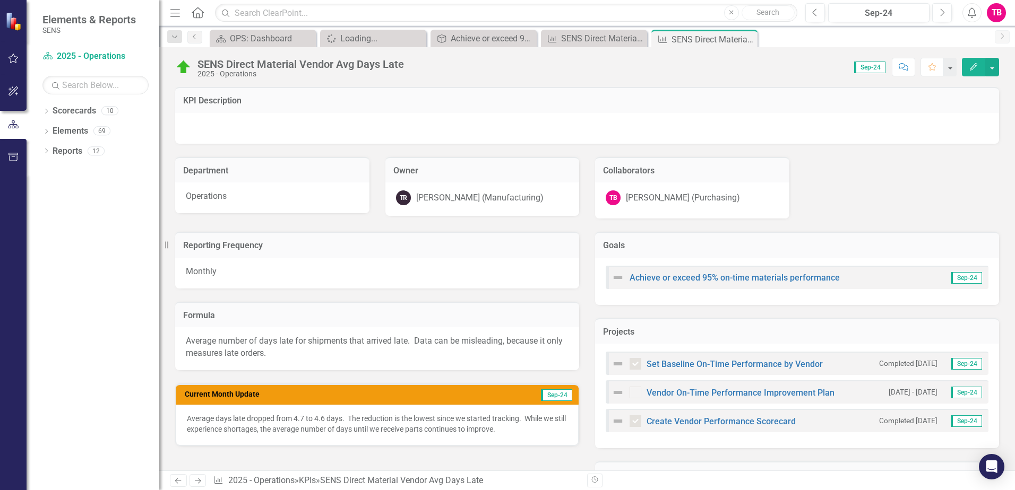
scroll to position [212, 0]
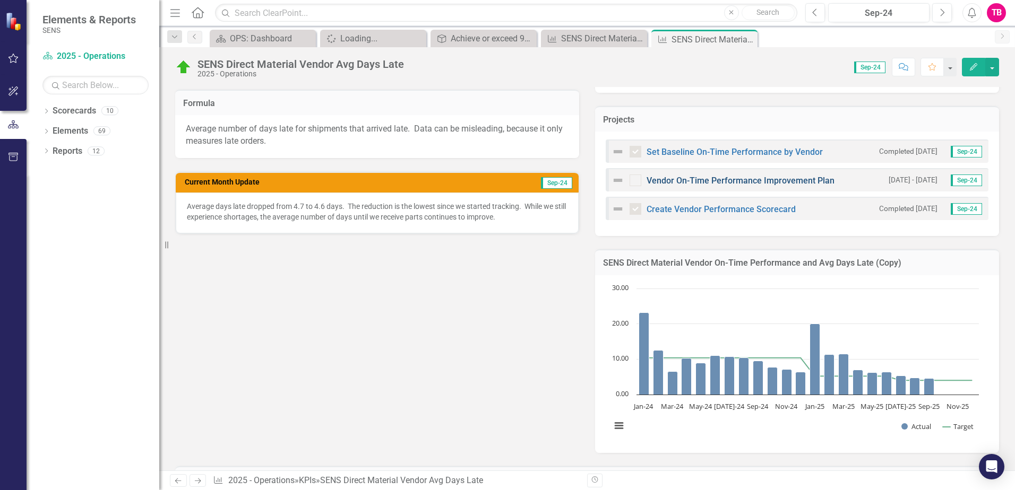
click at [706, 180] on link "Vendor On-Time Performance Improvement Plan" at bounding box center [740, 181] width 188 height 10
